Goal: Task Accomplishment & Management: Manage account settings

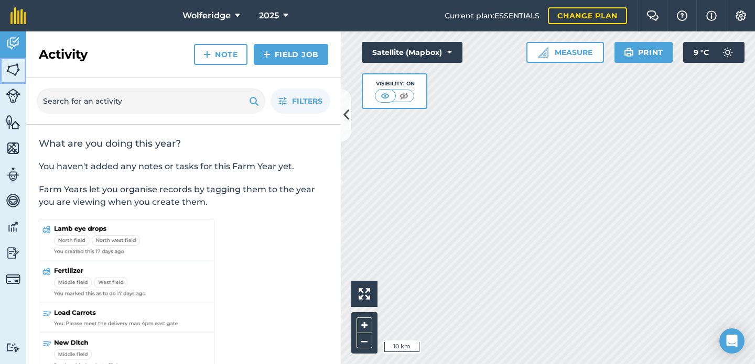
click at [25, 69] on link "Fields" at bounding box center [13, 71] width 26 height 26
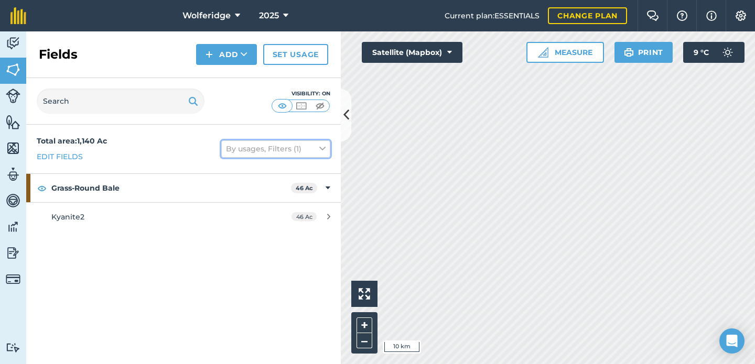
click at [258, 150] on button "By usages, Filters (1)" at bounding box center [275, 148] width 109 height 17
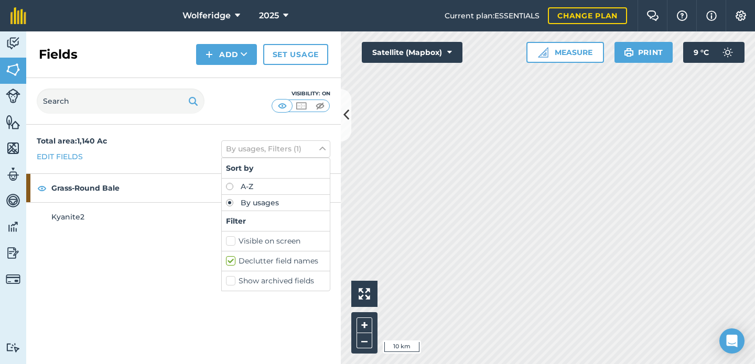
click at [247, 186] on label "A-Z" at bounding box center [276, 186] width 100 height 7
radio input "true"
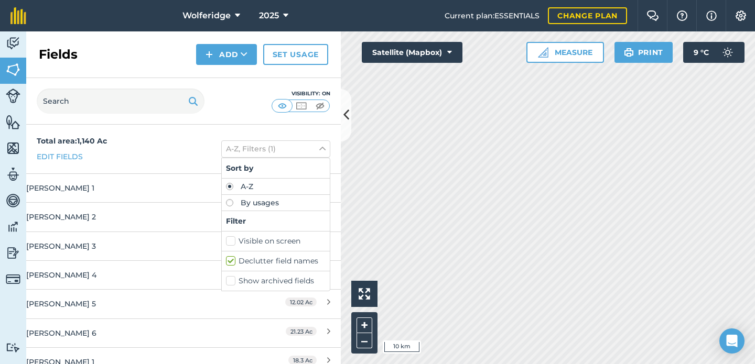
click at [133, 136] on div "Total area : 1,140 Ac Edit fields A-Z, Filters (1) Sort by A-Z By usages Filter…" at bounding box center [183, 149] width 314 height 49
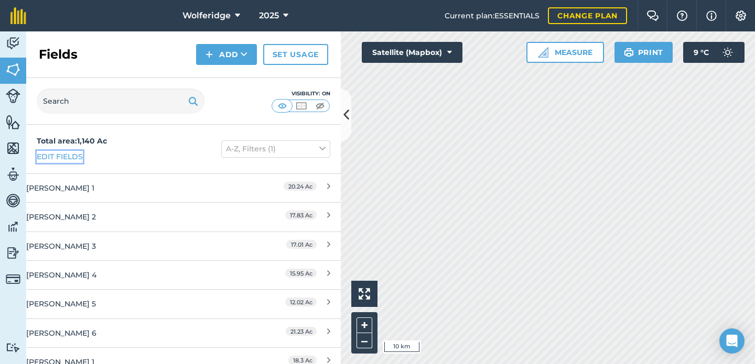
click at [76, 155] on link "Edit fields" at bounding box center [60, 157] width 46 height 12
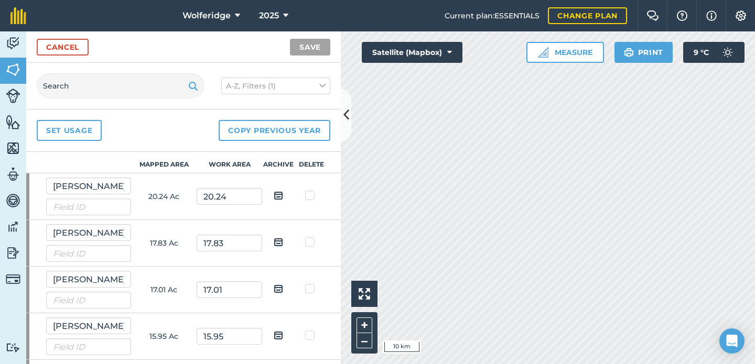
click at [72, 37] on div "Cancel Save" at bounding box center [183, 46] width 314 height 31
click at [72, 41] on link "Cancel" at bounding box center [63, 47] width 52 height 17
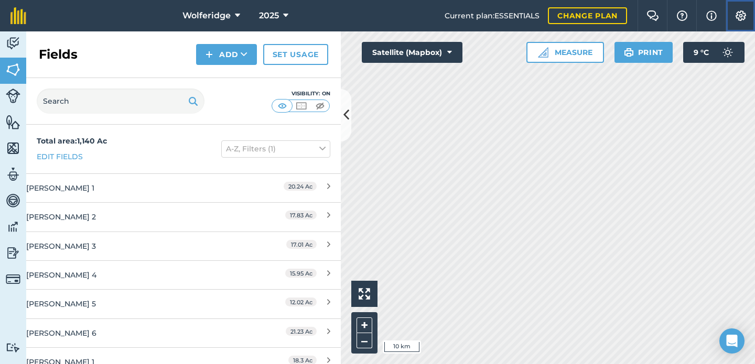
click at [736, 16] on img at bounding box center [740, 15] width 13 height 10
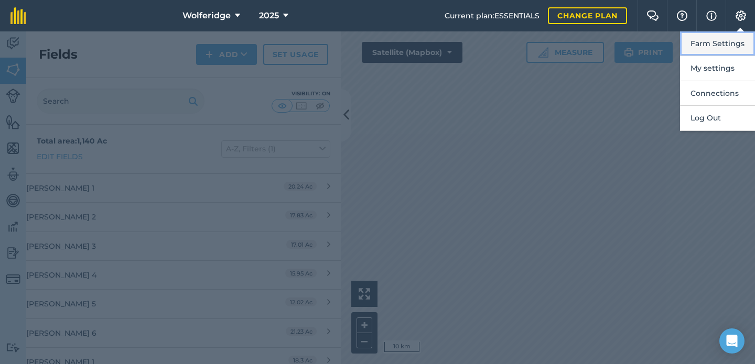
click at [729, 42] on button "Farm Settings" at bounding box center [717, 43] width 75 height 25
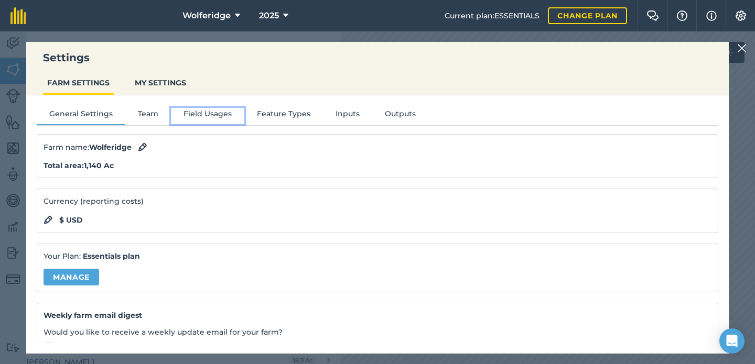
click at [205, 109] on button "Field Usages" at bounding box center [207, 116] width 73 height 16
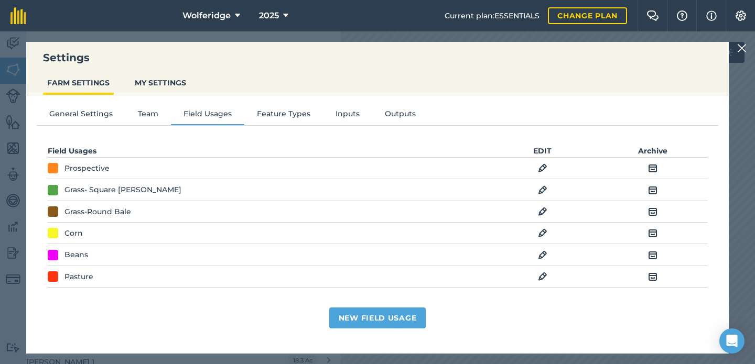
click at [739, 50] on img at bounding box center [741, 48] width 9 height 13
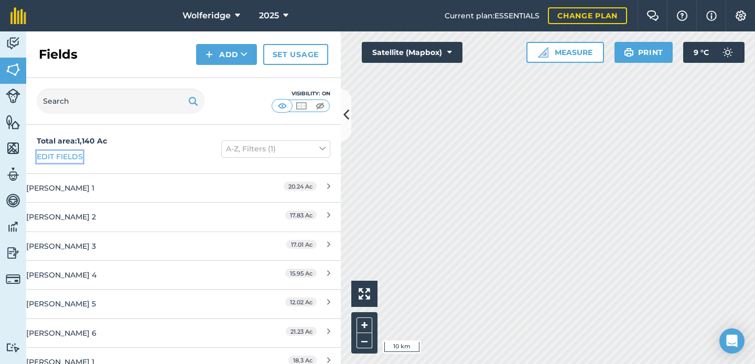
click at [50, 157] on link "Edit fields" at bounding box center [60, 157] width 46 height 12
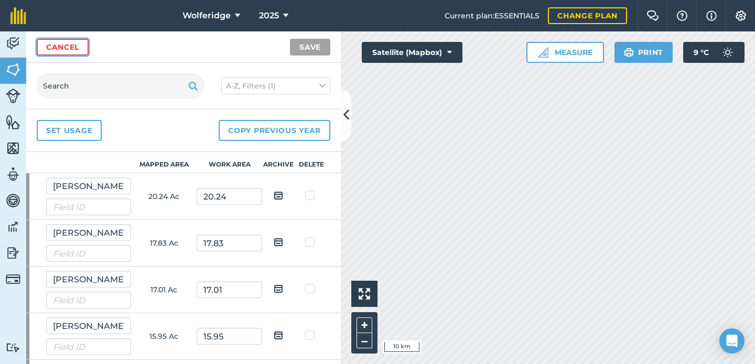
click at [62, 53] on link "Cancel" at bounding box center [63, 47] width 52 height 17
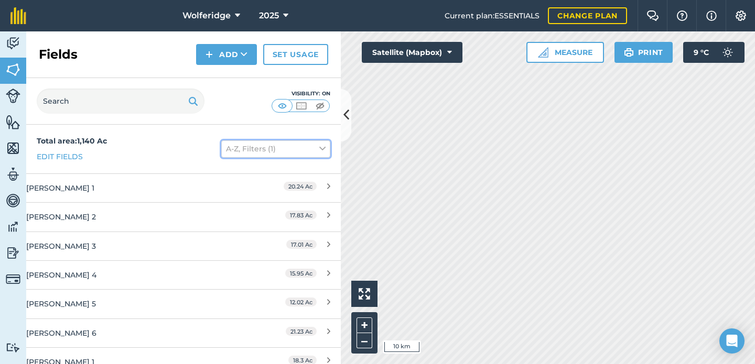
click at [234, 144] on button "A-Z, Filters (1)" at bounding box center [275, 148] width 109 height 17
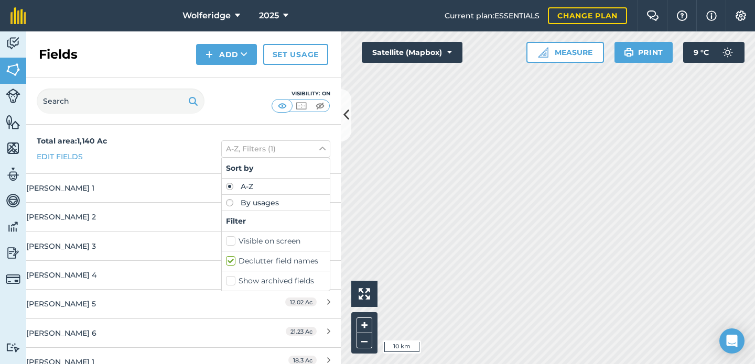
click at [238, 205] on label "By usages" at bounding box center [276, 202] width 100 height 7
radio input "true"
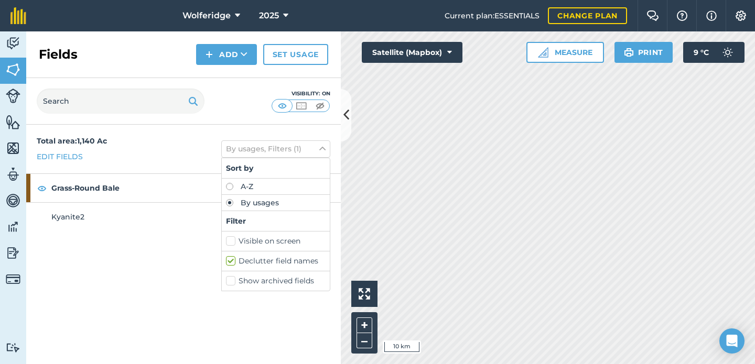
click at [142, 131] on div "Total area : 1,140 Ac Edit fields By usages, Filters (1) Sort by A-Z By usages …" at bounding box center [183, 149] width 314 height 49
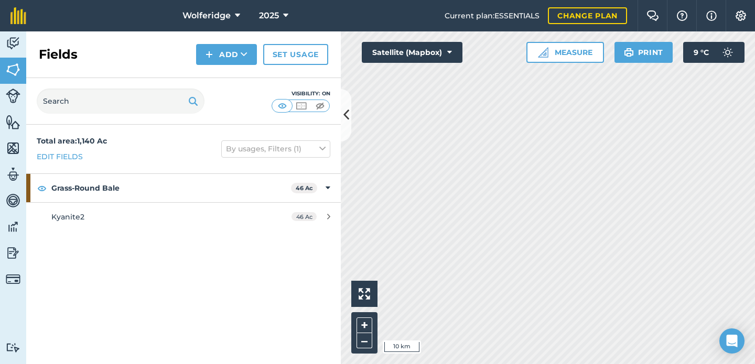
click at [69, 165] on div "Total area : 1,140 Ac Edit fields By usages, Filters (1)" at bounding box center [183, 149] width 314 height 49
click at [69, 158] on link "Edit fields" at bounding box center [60, 157] width 46 height 12
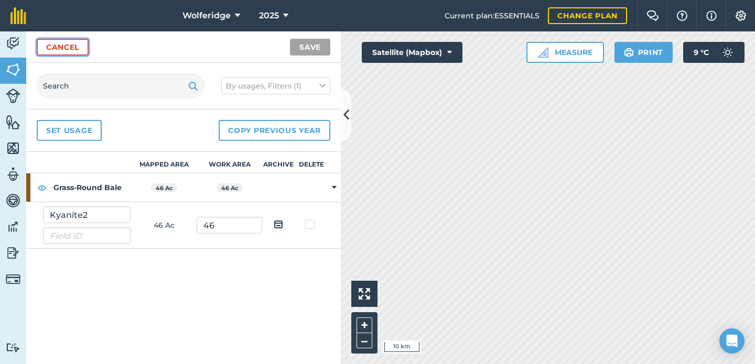
click at [74, 40] on link "Cancel" at bounding box center [63, 47] width 52 height 17
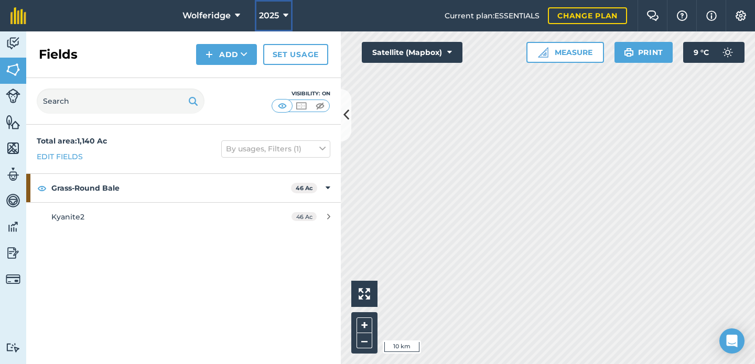
click at [277, 10] on span "2025" at bounding box center [269, 15] width 20 height 13
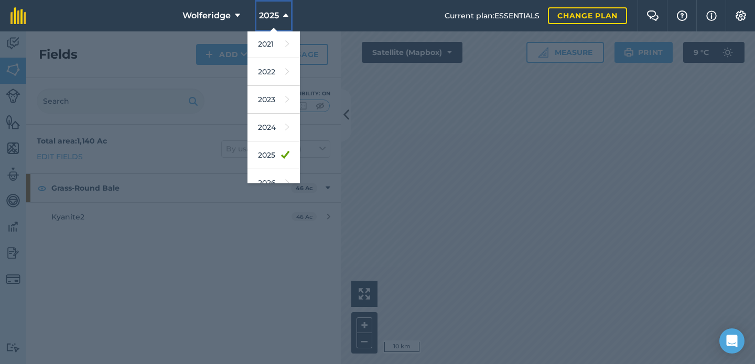
scroll to position [154, 0]
click at [282, 131] on link "2026" at bounding box center [273, 142] width 52 height 28
